Goal: Navigation & Orientation: Find specific page/section

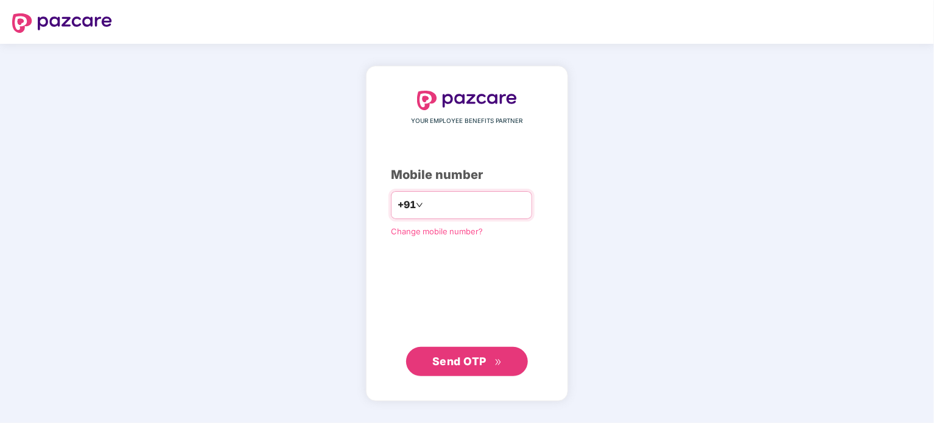
type input "**********"
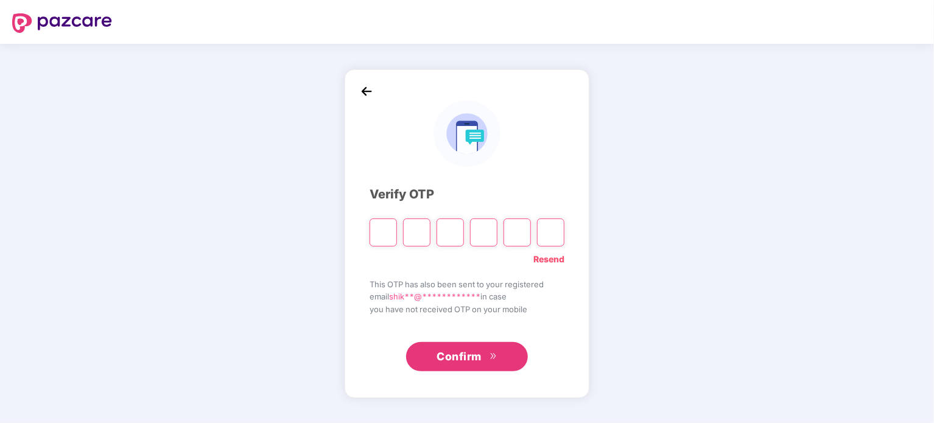
type input "*"
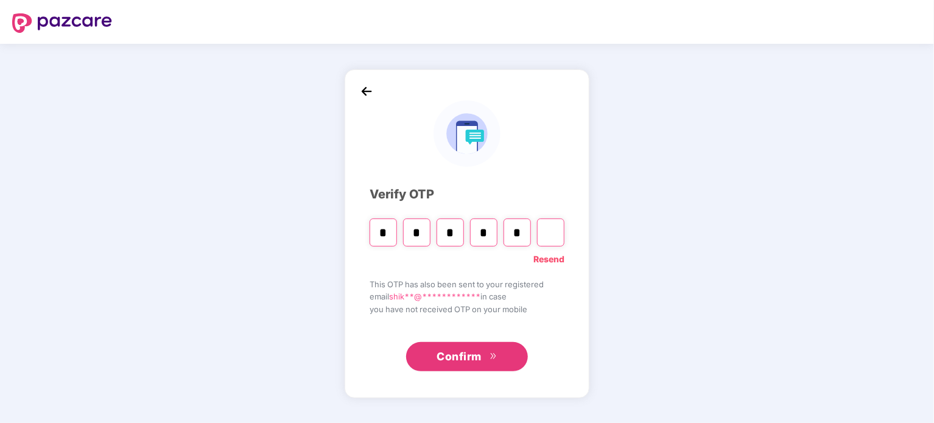
type input "*"
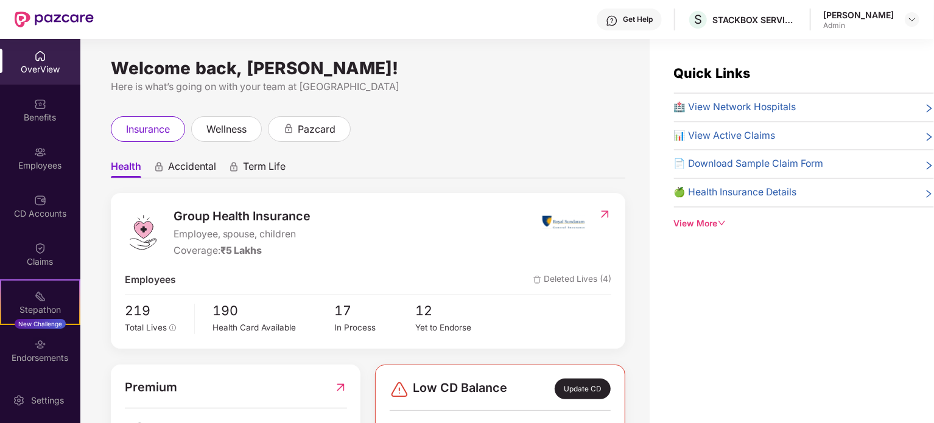
click at [40, 60] on img at bounding box center [40, 56] width 12 height 12
click at [43, 213] on div "CD Accounts" at bounding box center [40, 214] width 80 height 12
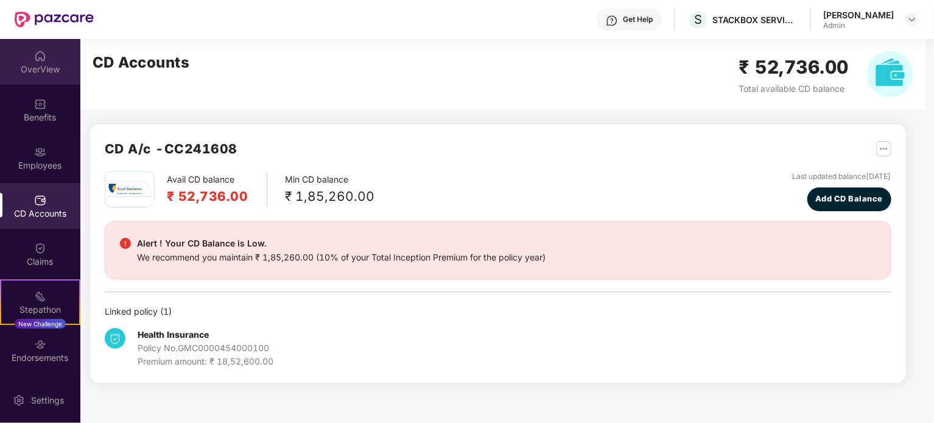
click at [44, 63] on div "OverView" at bounding box center [40, 69] width 80 height 12
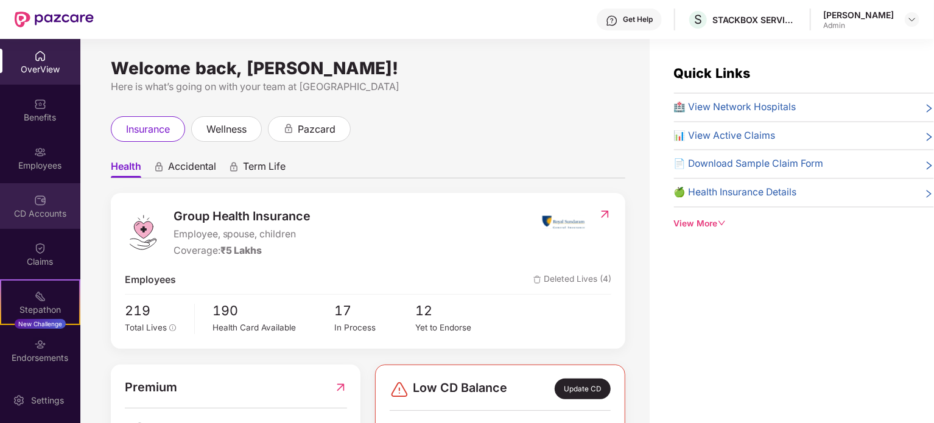
click at [37, 216] on div "CD Accounts" at bounding box center [40, 214] width 80 height 12
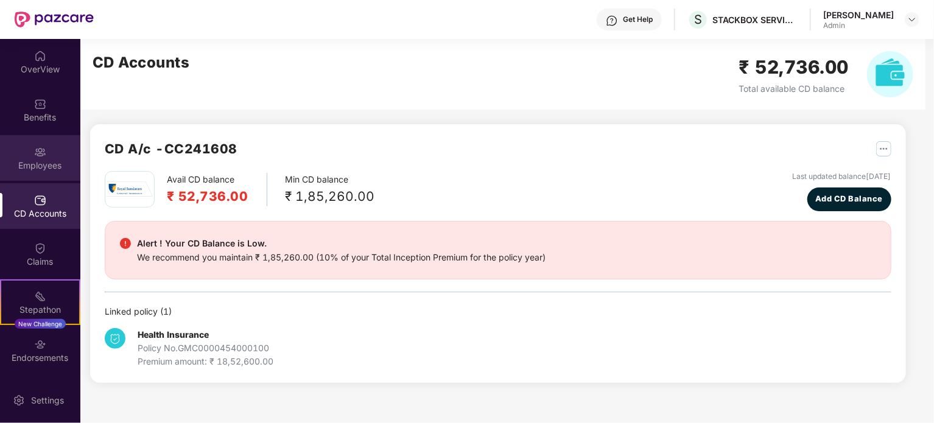
click at [39, 158] on img at bounding box center [40, 152] width 12 height 12
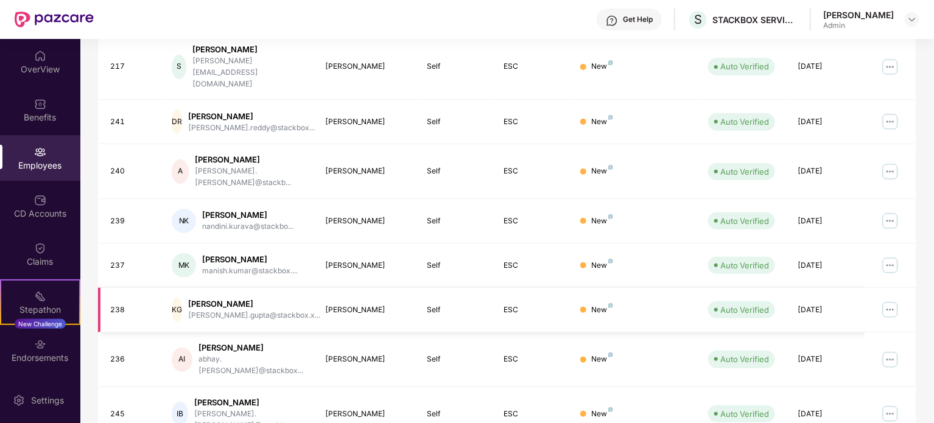
scroll to position [323, 0]
